Goal: Task Accomplishment & Management: Use online tool/utility

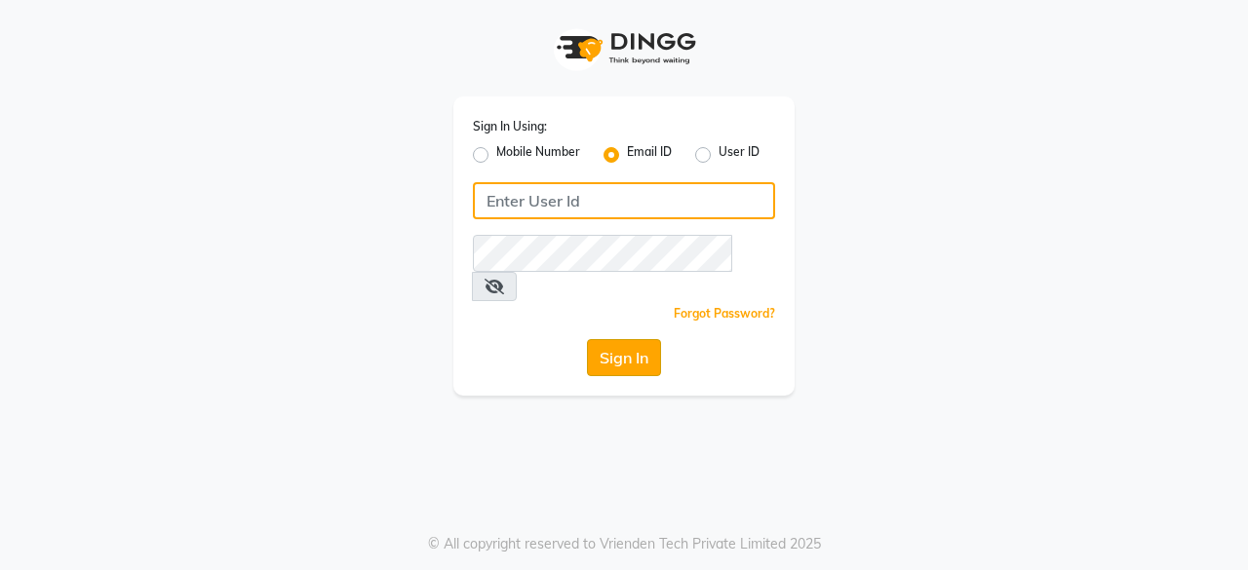
type input "[EMAIL_ADDRESS][DOMAIN_NAME]"
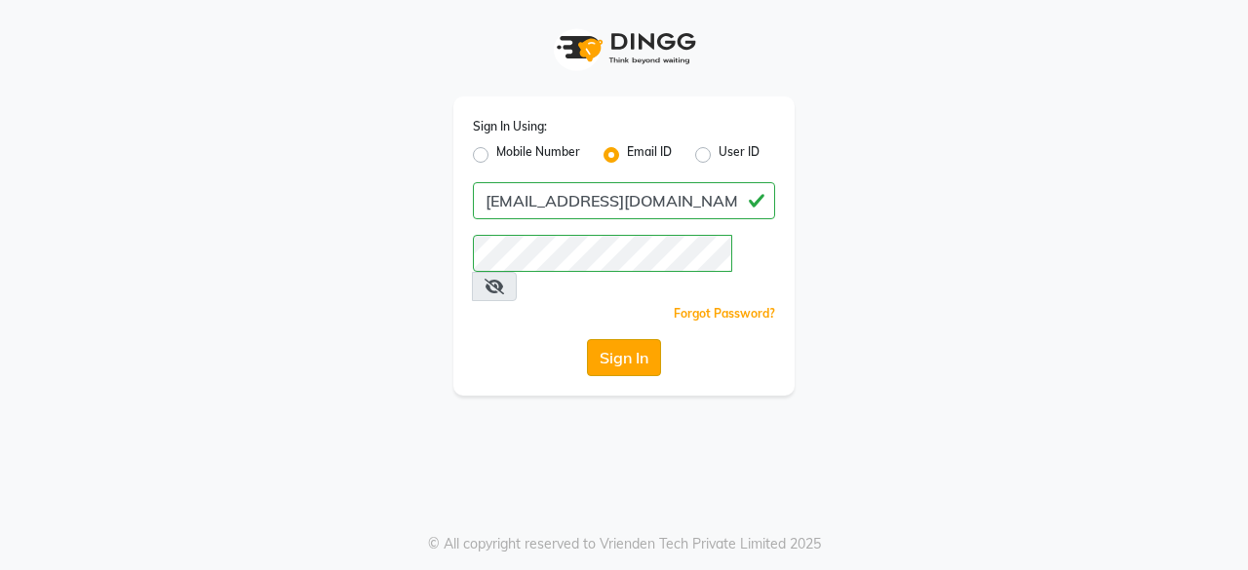
click at [612, 339] on button "Sign In" at bounding box center [624, 357] width 74 height 37
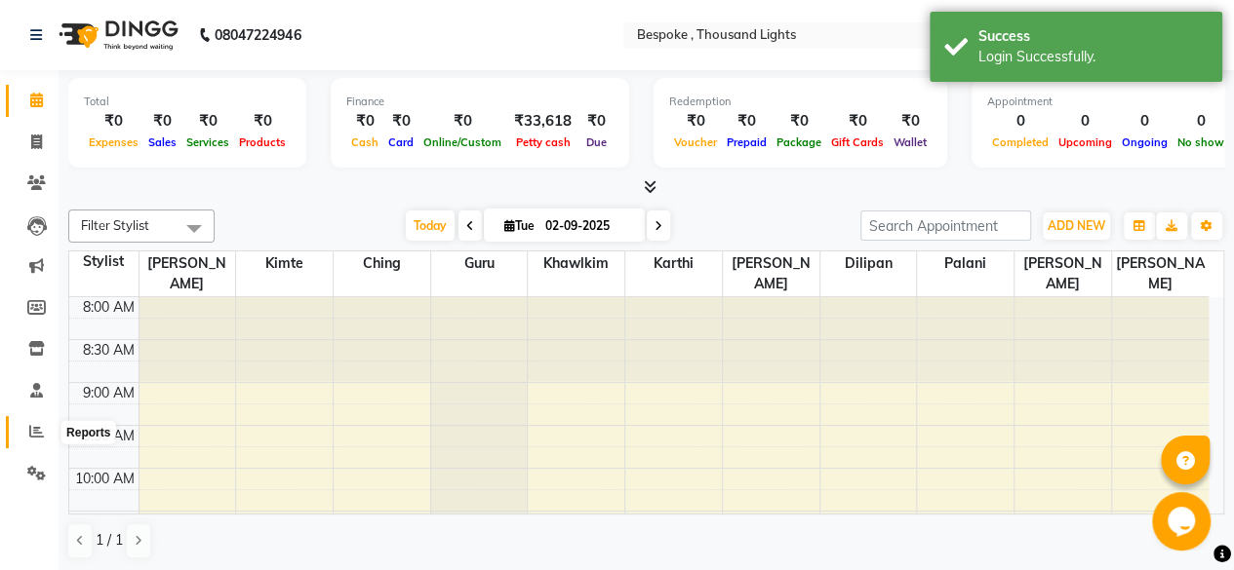
click at [37, 426] on icon at bounding box center [36, 431] width 15 height 15
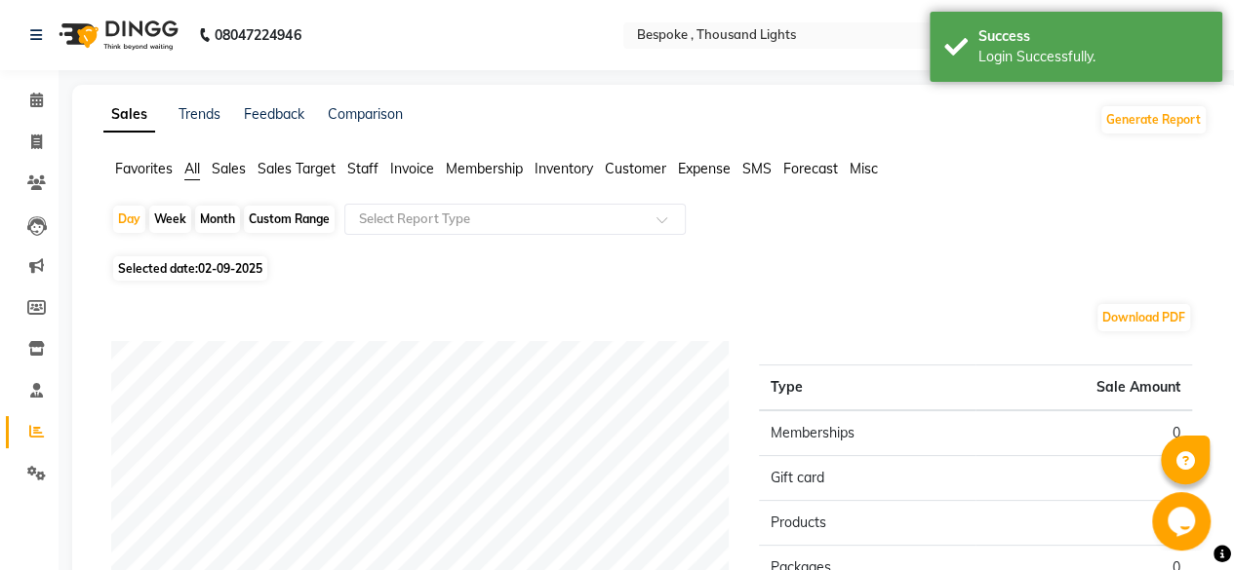
click at [222, 223] on div "Month" at bounding box center [217, 219] width 45 height 27
select select "9"
select select "2025"
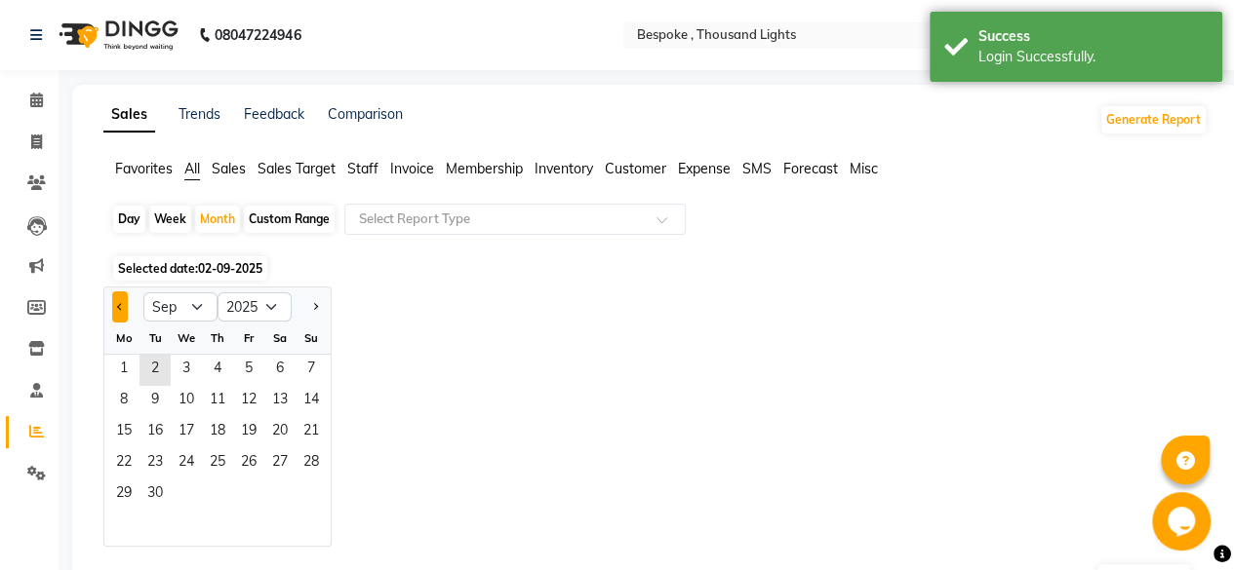
click at [117, 312] on button "Previous month" at bounding box center [120, 307] width 16 height 31
select select "8"
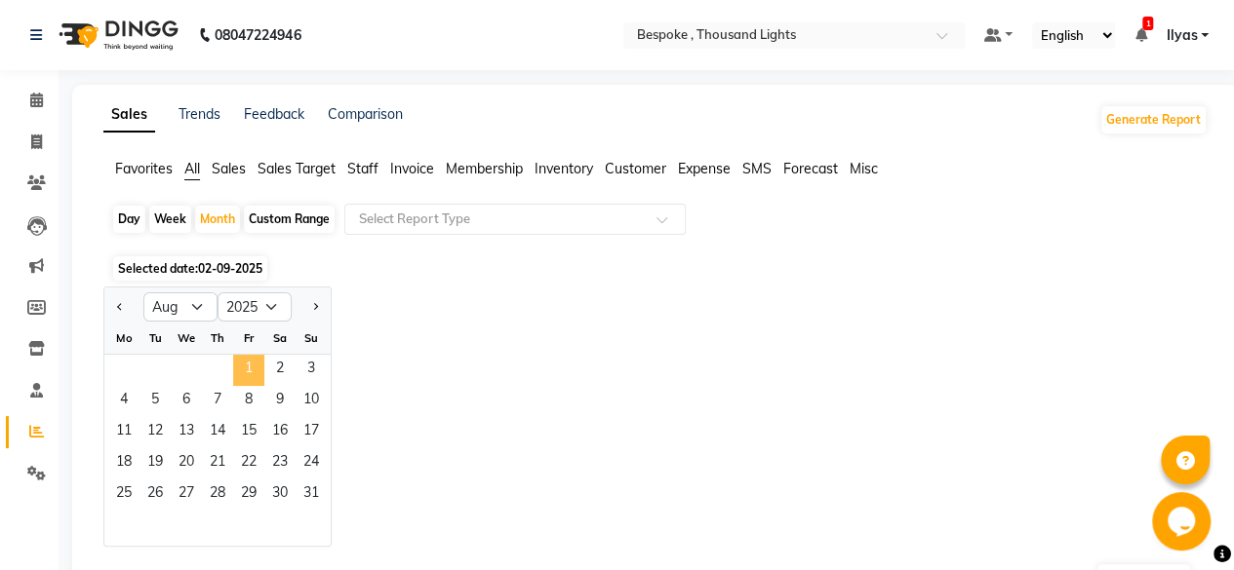
click at [252, 373] on span "1" at bounding box center [248, 370] width 31 height 31
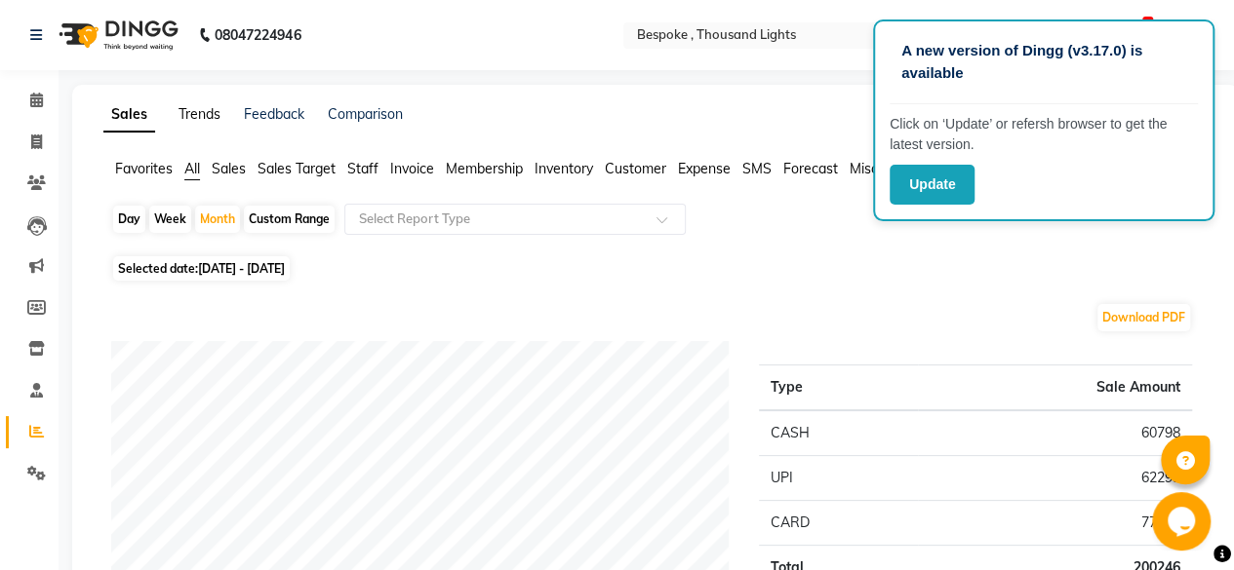
click at [195, 118] on link "Trends" at bounding box center [199, 114] width 42 height 18
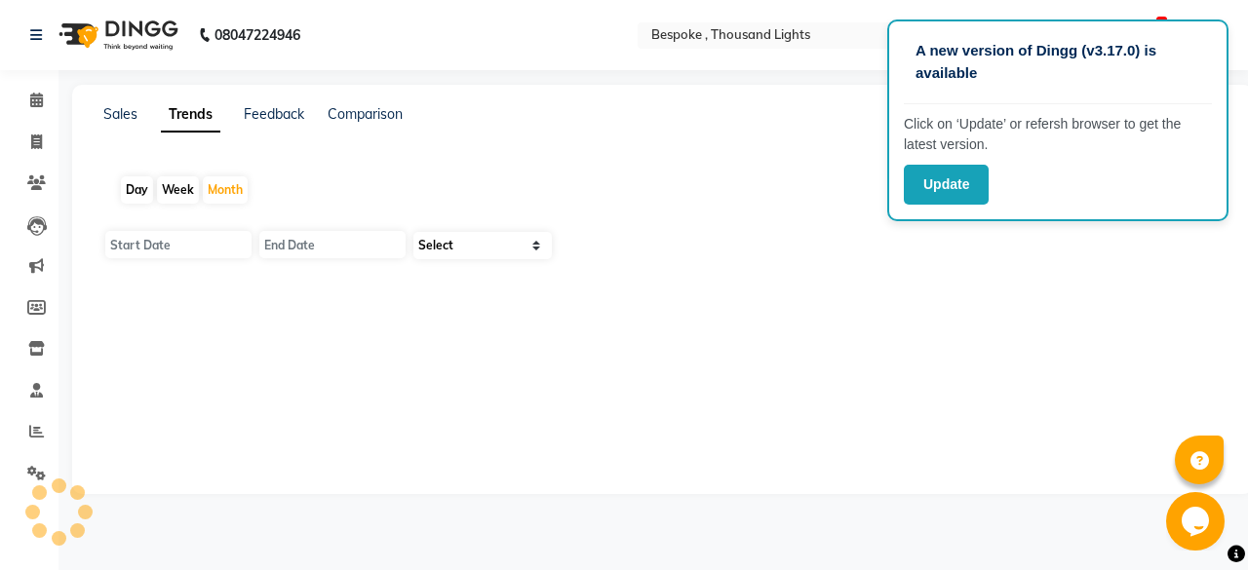
type input "01-09-2025"
type input "[DATE]"
select select "by_client"
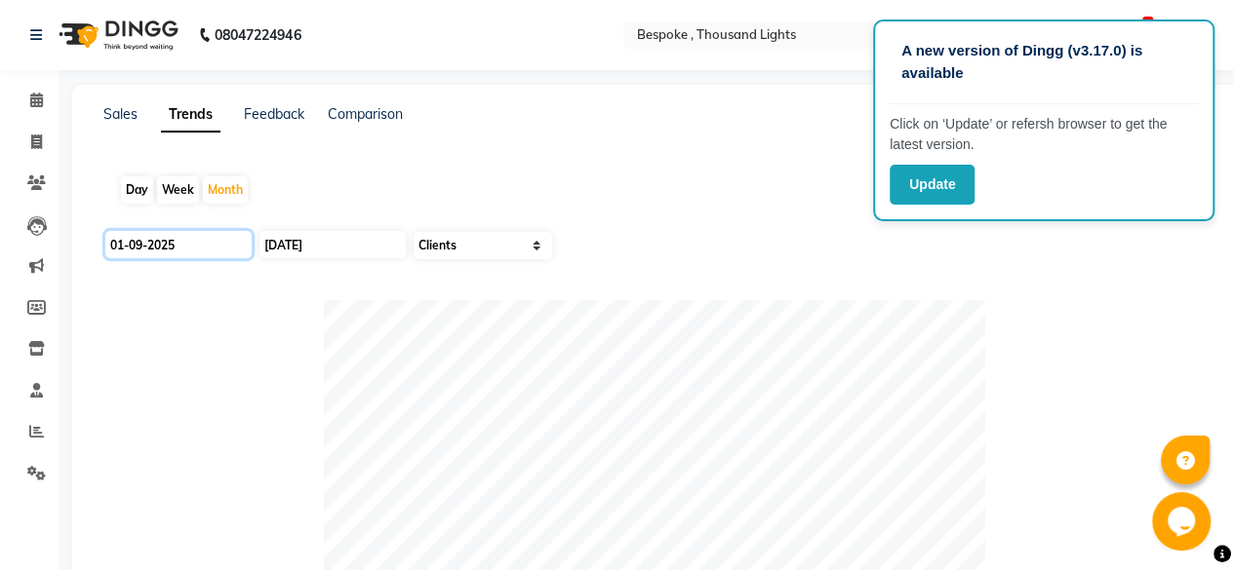
click at [142, 243] on input "01-09-2025" at bounding box center [178, 244] width 146 height 27
select select "9"
select select "2025"
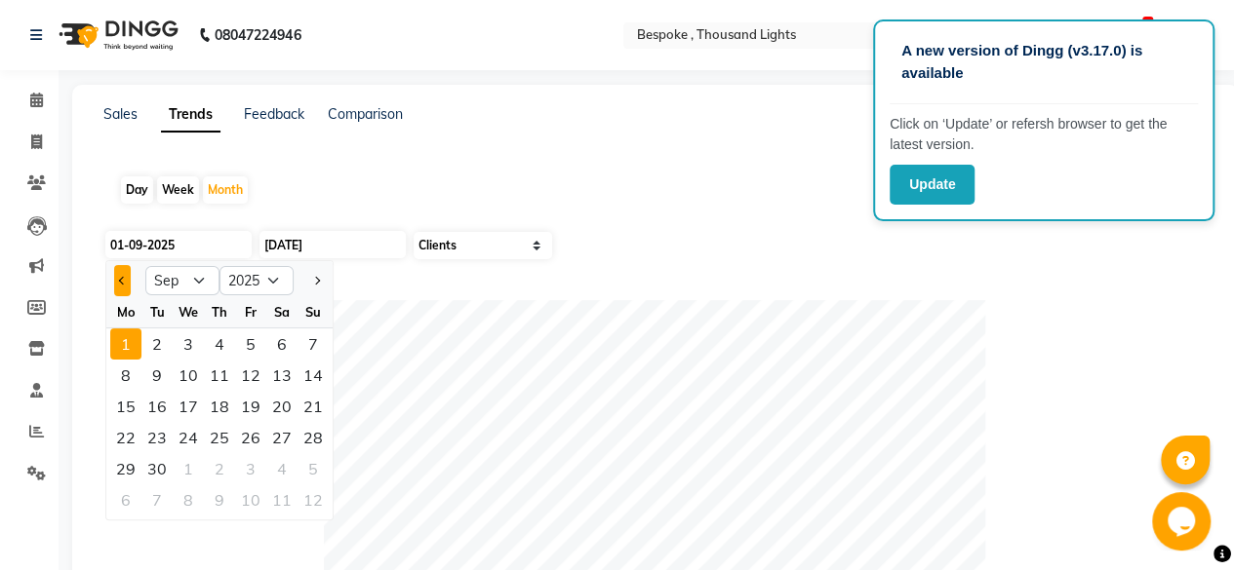
click at [126, 279] on button "Previous month" at bounding box center [122, 280] width 17 height 31
select select "8"
click at [254, 347] on div "1" at bounding box center [250, 344] width 31 height 31
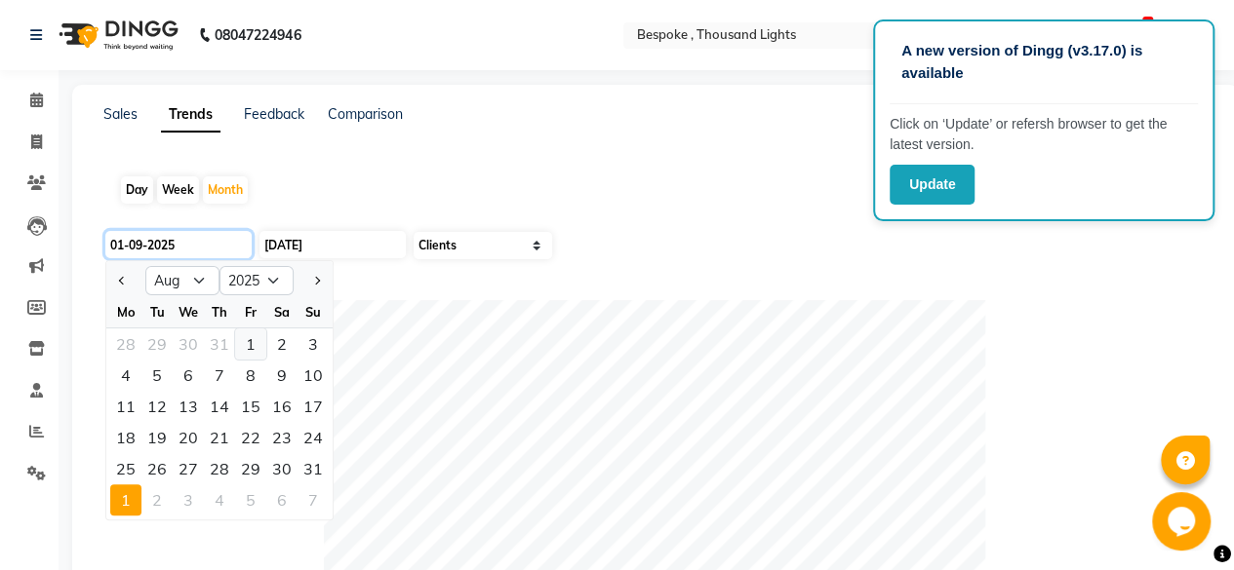
type input "[DATE]"
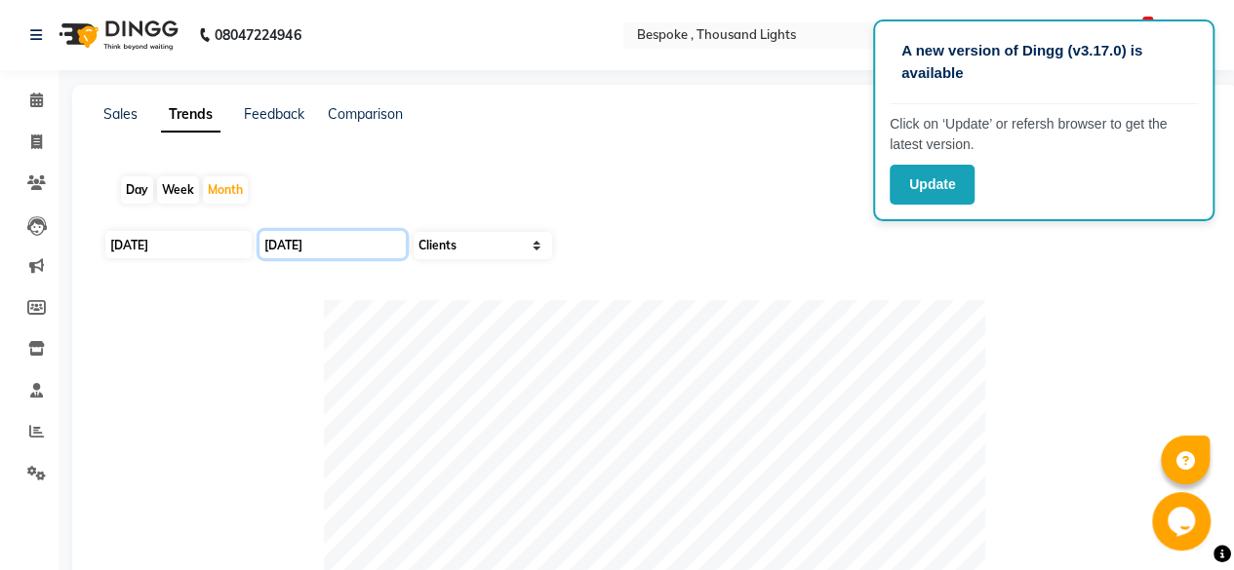
click at [289, 247] on input "[DATE]" at bounding box center [332, 244] width 146 height 27
select select "9"
select select "2025"
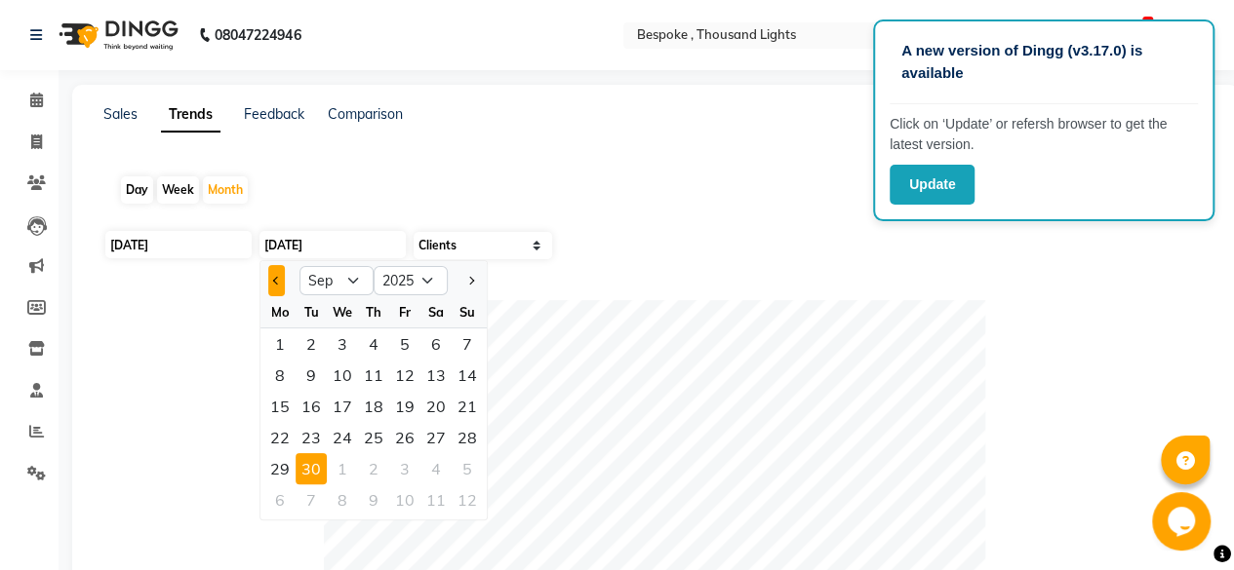
click at [276, 280] on span "Previous month" at bounding box center [277, 281] width 8 height 8
select select "8"
click at [462, 469] on div "31" at bounding box center [466, 468] width 31 height 31
type input "31-08-2025"
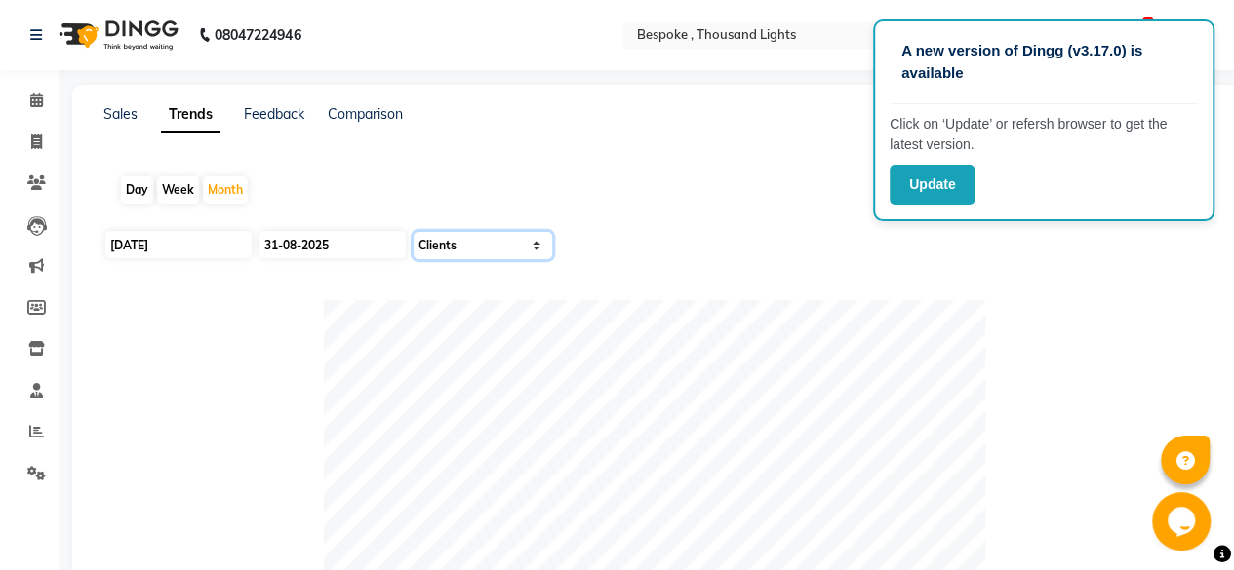
click at [499, 250] on select "Select Sales Clients" at bounding box center [482, 245] width 138 height 27
select select "by_all"
click at [413, 232] on select "Select Sales Clients" at bounding box center [482, 245] width 138 height 27
click at [34, 147] on icon at bounding box center [36, 142] width 11 height 15
select select "service"
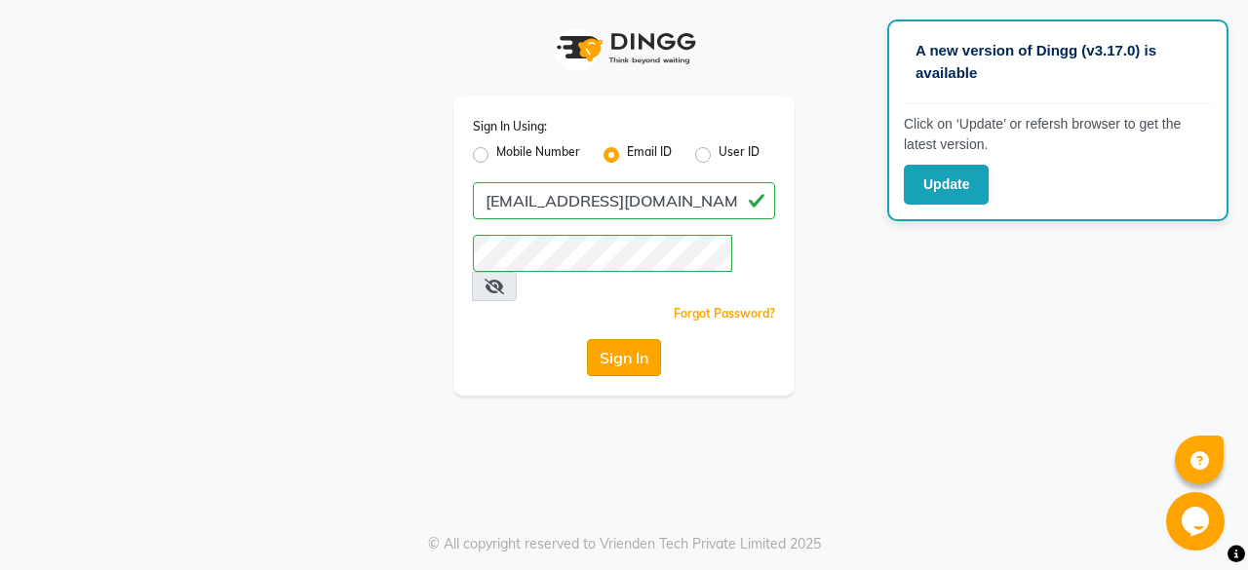
click at [623, 339] on button "Sign In" at bounding box center [624, 357] width 74 height 37
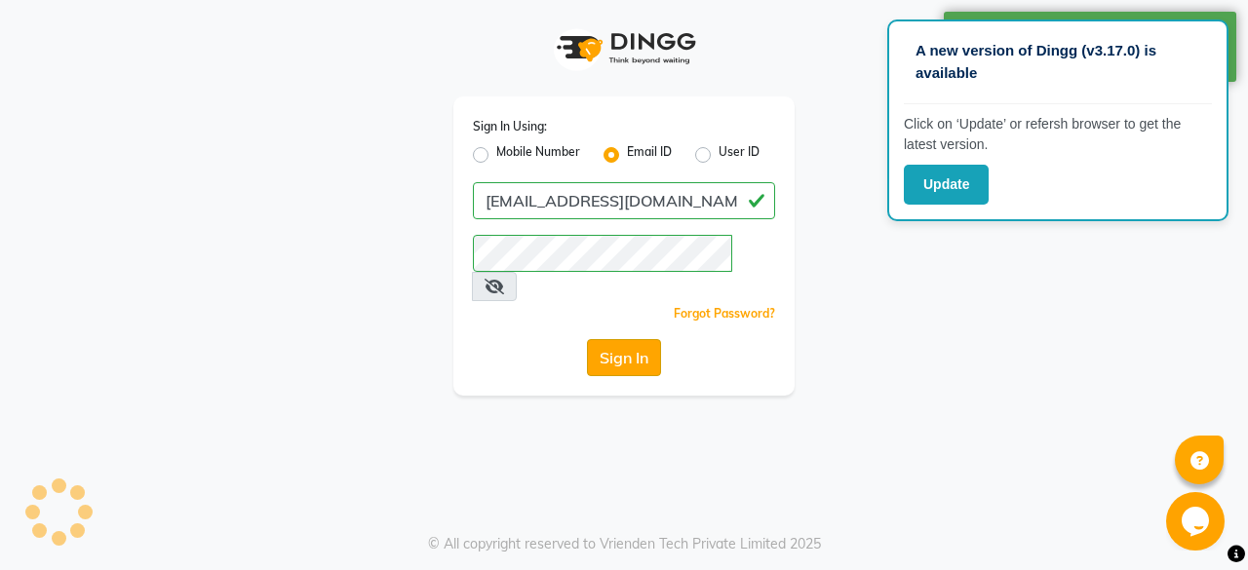
select select "8177"
select select "service"
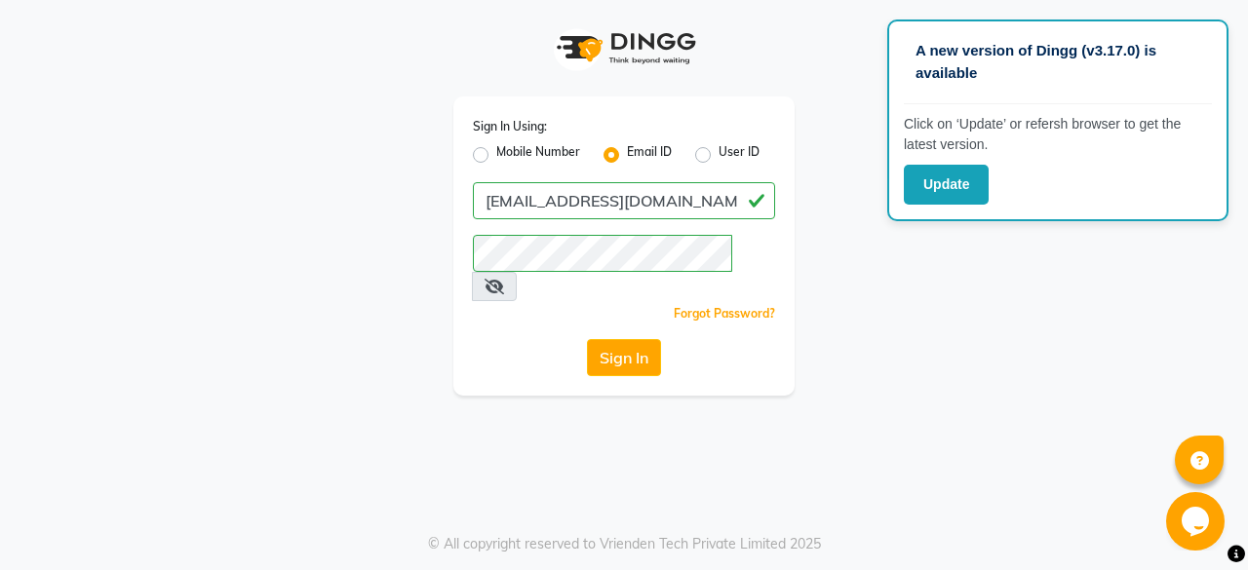
click at [59, 104] on app-login "Sign In Using: Mobile Number Email ID User ID [EMAIL_ADDRESS][DOMAIN_NAME] Reme…" at bounding box center [624, 198] width 1248 height 396
